Goal: Task Accomplishment & Management: Use online tool/utility

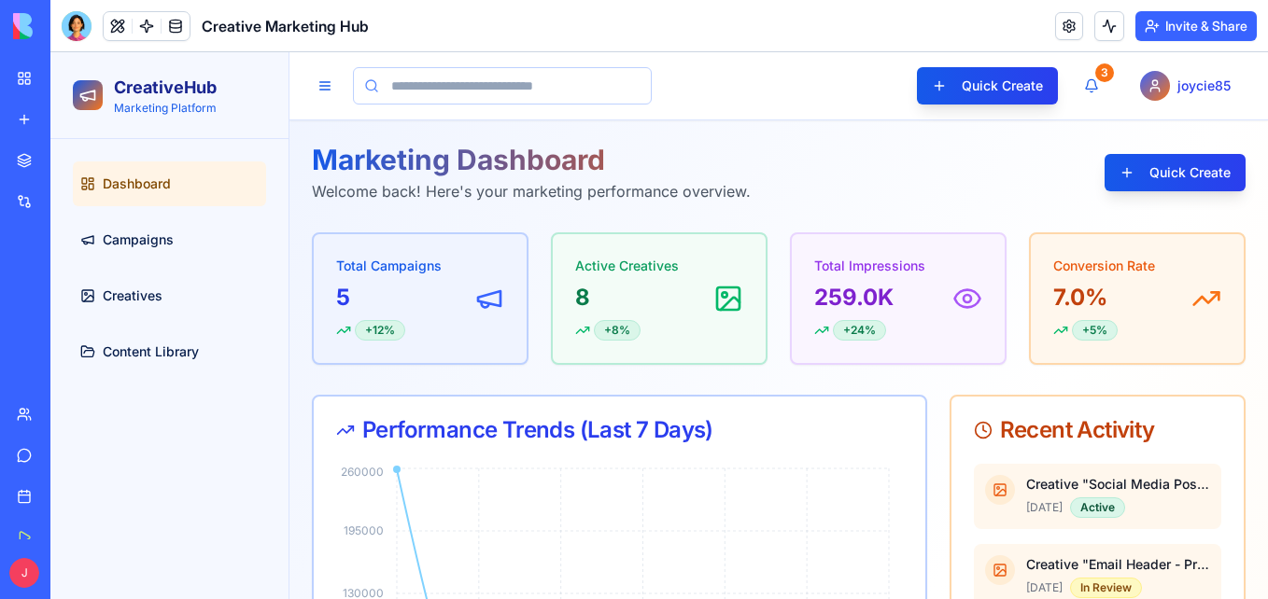
click at [35, 91] on link "My Workspace" at bounding box center [43, 78] width 75 height 37
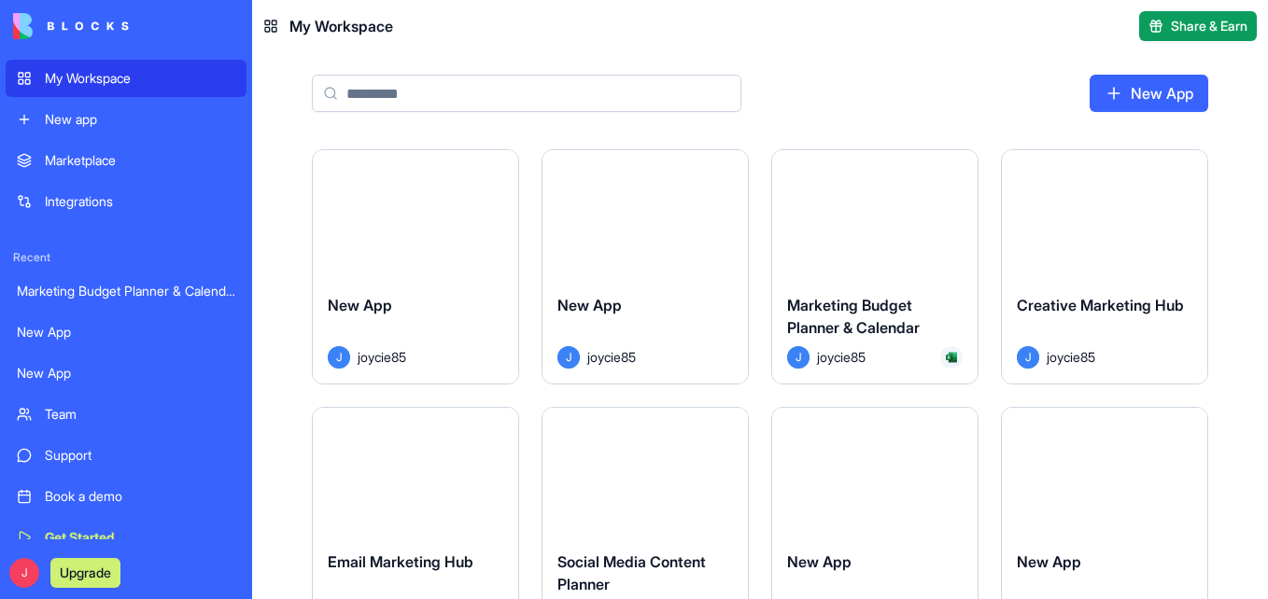
click at [1172, 312] on span "Creative Marketing Hub" at bounding box center [1100, 305] width 167 height 19
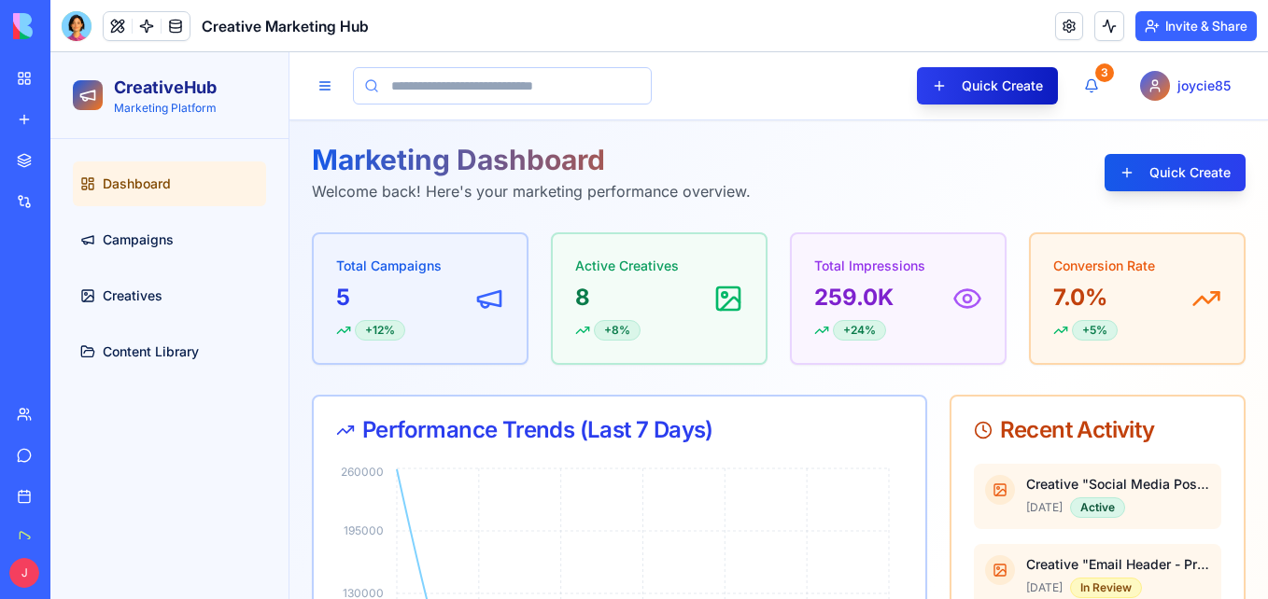
click at [1018, 79] on button "Quick Create" at bounding box center [987, 85] width 141 height 37
